Goal: Information Seeking & Learning: Learn about a topic

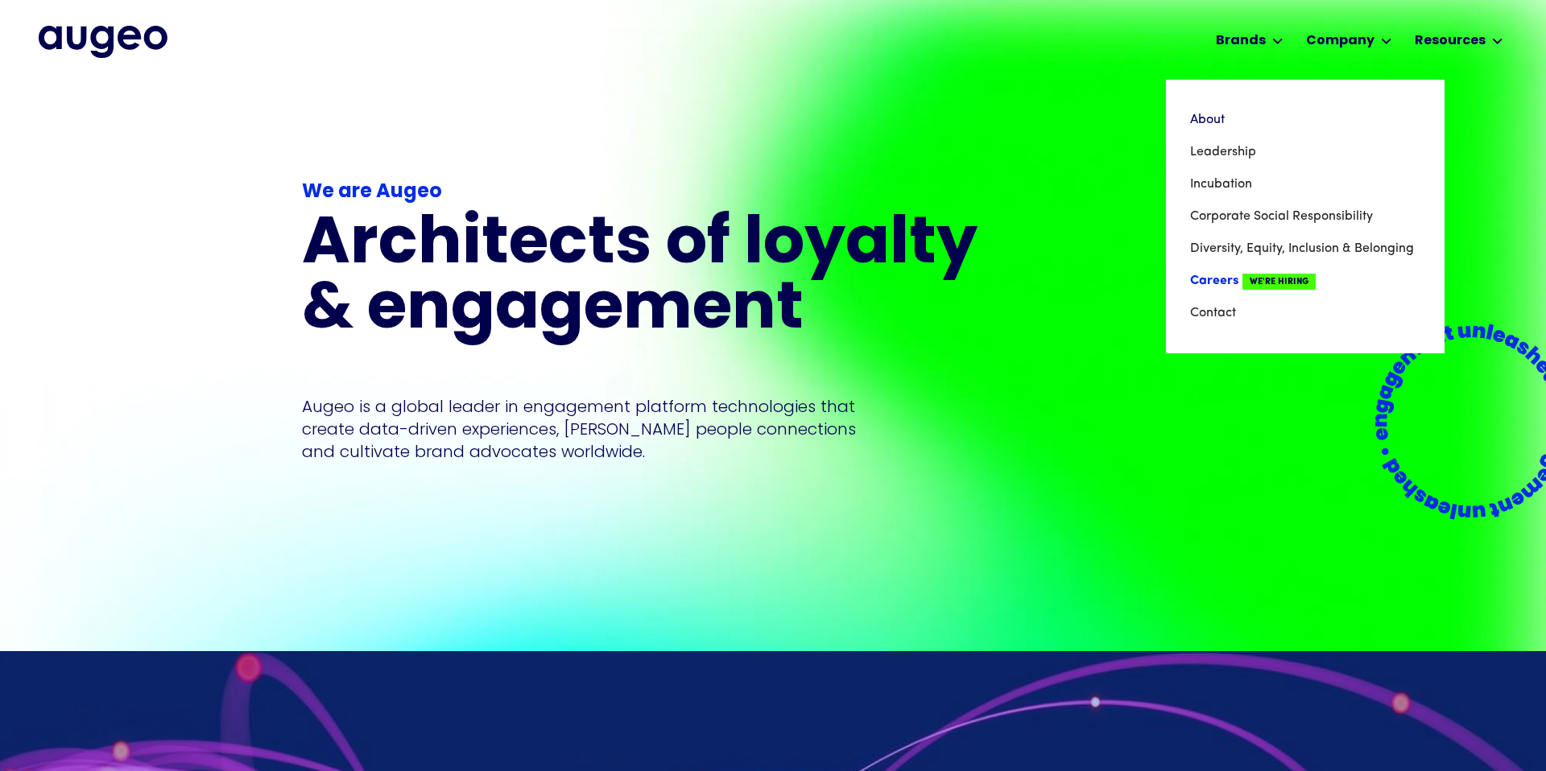
click at [1224, 273] on link "Careers We're Hiring" at bounding box center [1305, 281] width 230 height 32
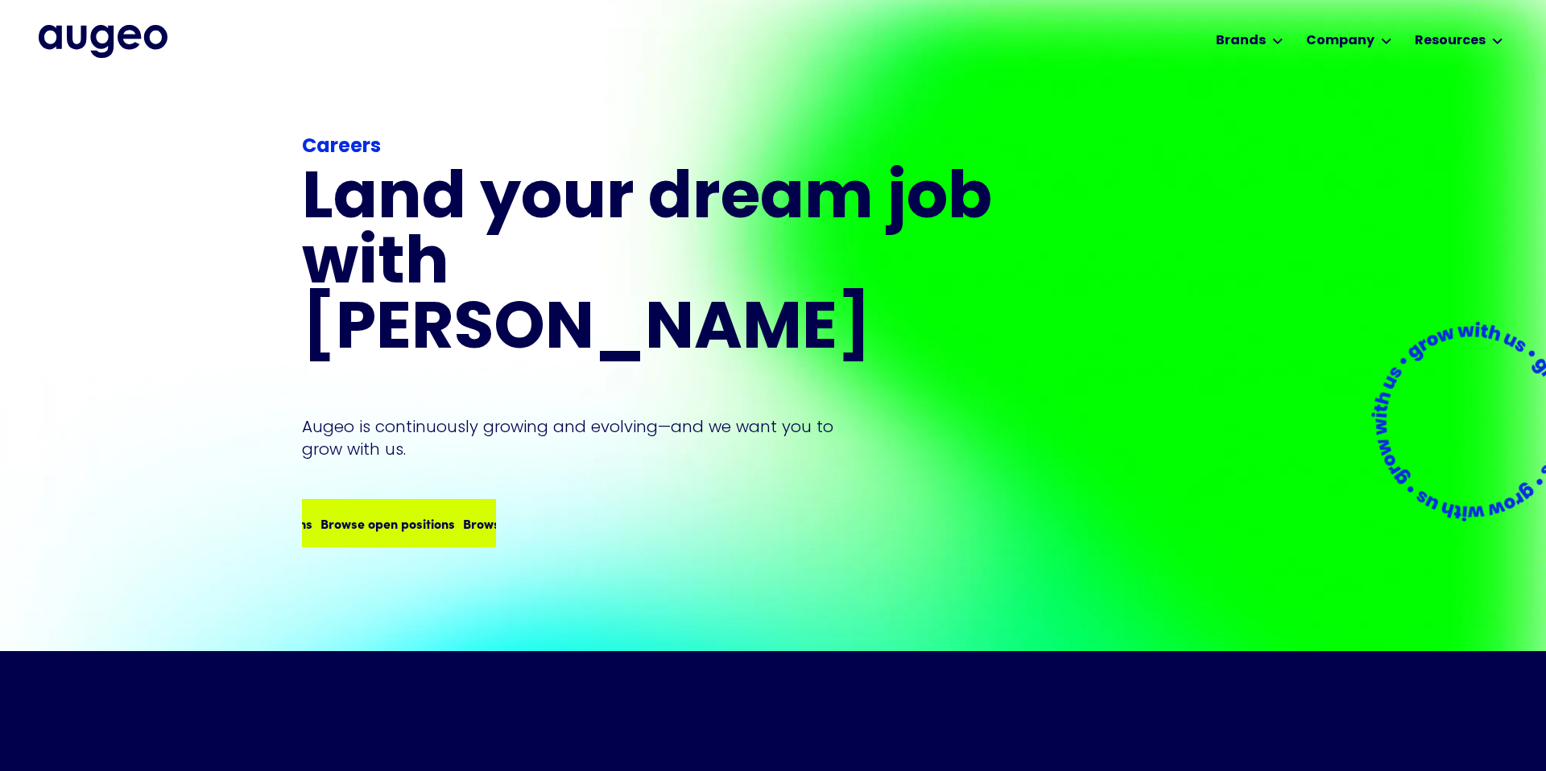
click at [406, 514] on div "Browse open positions" at bounding box center [362, 523] width 134 height 19
